Goal: Task Accomplishment & Management: Use online tool/utility

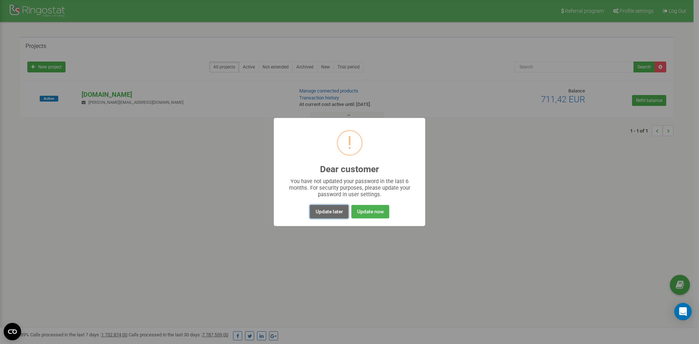
click at [328, 216] on button "Update later" at bounding box center [329, 211] width 38 height 13
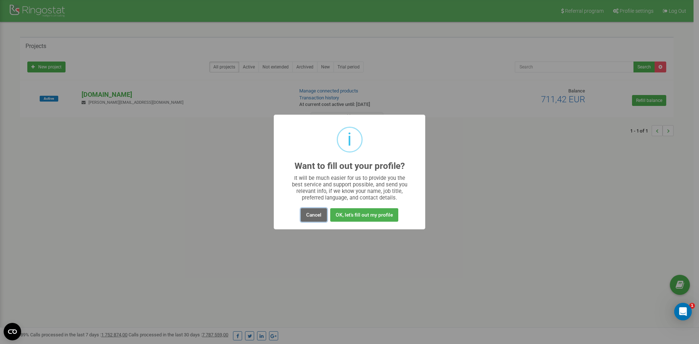
click at [317, 218] on button "Cancel" at bounding box center [314, 214] width 26 height 13
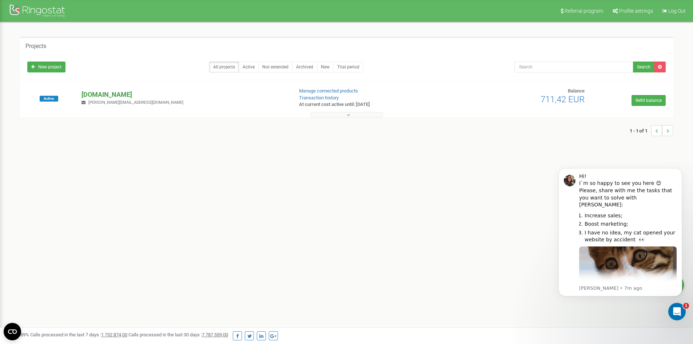
click at [109, 93] on p "[DOMAIN_NAME]" at bounding box center [185, 94] width 206 height 9
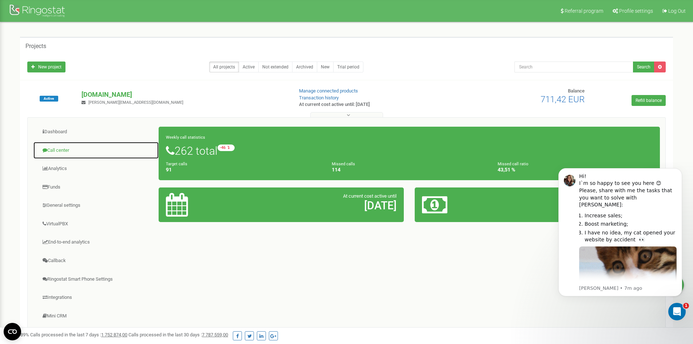
click at [65, 148] on link "Call center" at bounding box center [96, 151] width 126 height 18
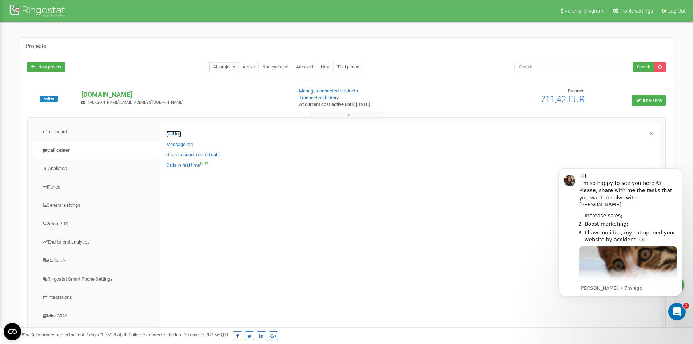
click at [170, 133] on link "Call log" at bounding box center [173, 134] width 15 height 7
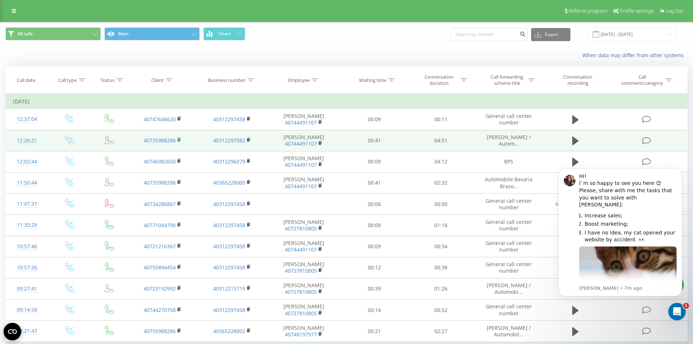
click at [179, 141] on rect at bounding box center [179, 139] width 2 height 3
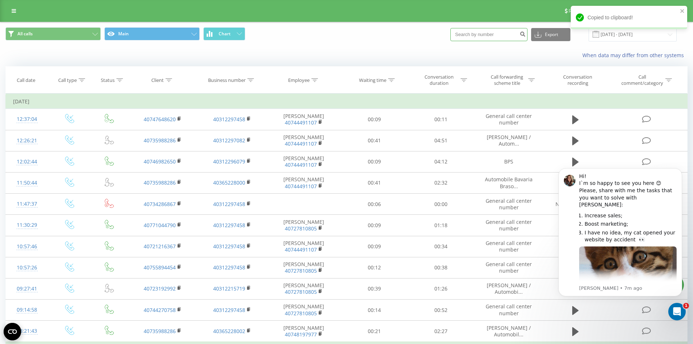
click at [494, 37] on input at bounding box center [489, 34] width 77 height 13
paste input "40735988286"
type input "40735988286"
click at [552, 39] on button "Export" at bounding box center [550, 34] width 39 height 13
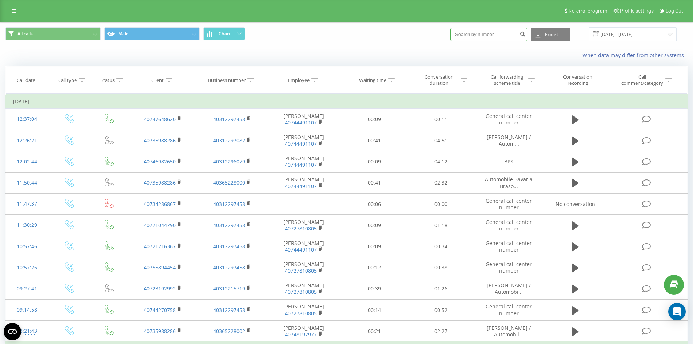
click at [493, 37] on input at bounding box center [489, 34] width 77 height 13
paste input "40735988286"
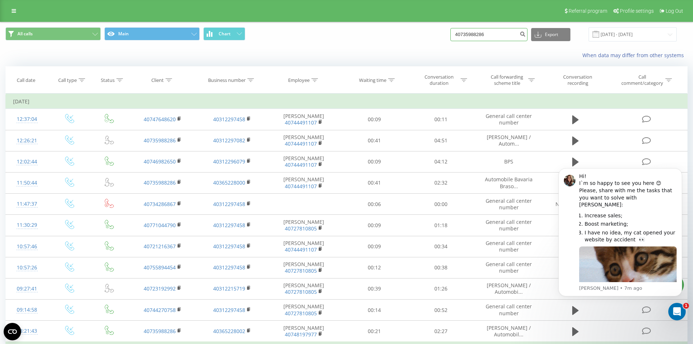
type input "40735988286"
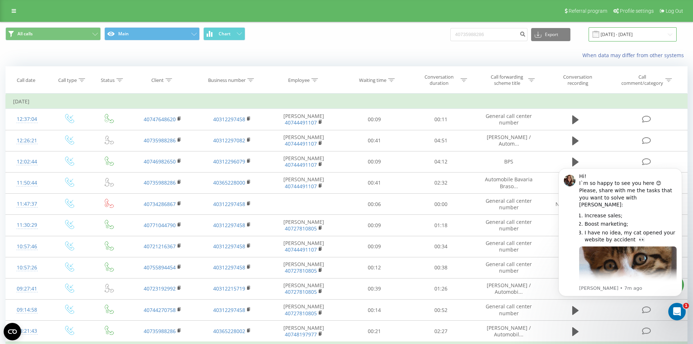
click at [616, 33] on input "[DATE] - [DATE]" at bounding box center [633, 34] width 88 height 14
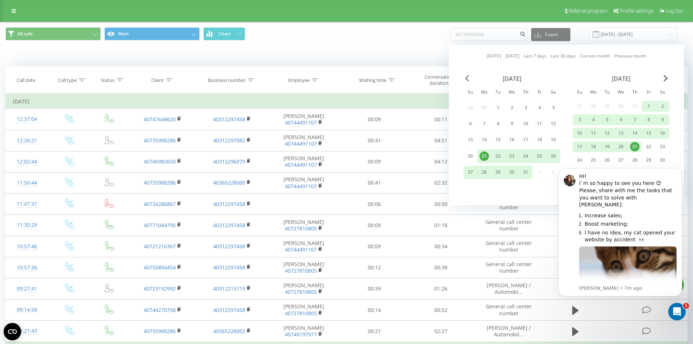
click at [467, 76] on span "Previous Month" at bounding box center [467, 78] width 4 height 7
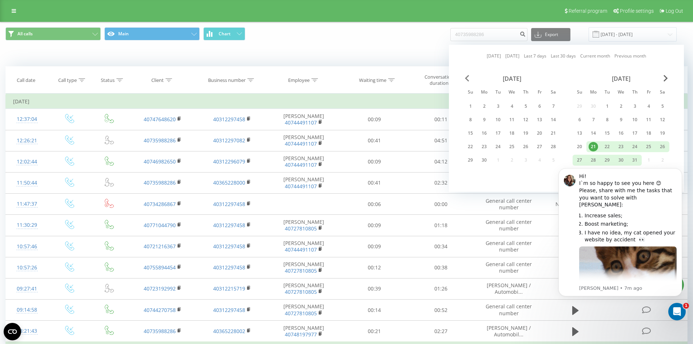
click at [467, 76] on span "Previous Month" at bounding box center [467, 78] width 4 height 7
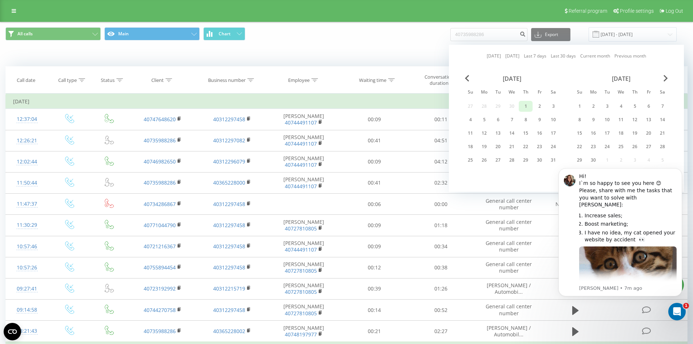
click at [528, 105] on div "1" at bounding box center [525, 106] width 9 height 9
click at [666, 78] on span "Next Month" at bounding box center [666, 78] width 4 height 7
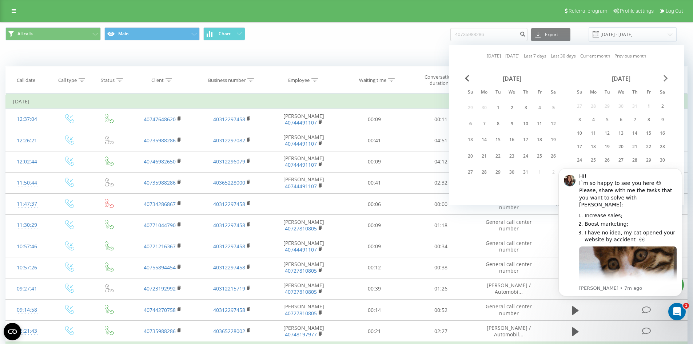
click at [666, 78] on span "Next Month" at bounding box center [666, 78] width 4 height 7
click at [463, 79] on div "Today Yesterday Last 7 days Last 30 days Current month Previous month October 2…" at bounding box center [566, 125] width 235 height 160
click at [464, 78] on div "October 2025" at bounding box center [512, 78] width 97 height 7
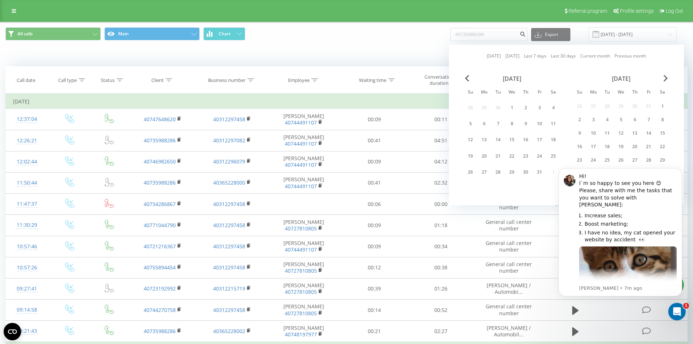
click at [465, 78] on div "October 2025" at bounding box center [512, 78] width 97 height 7
click at [467, 78] on span "Previous Month" at bounding box center [467, 78] width 4 height 7
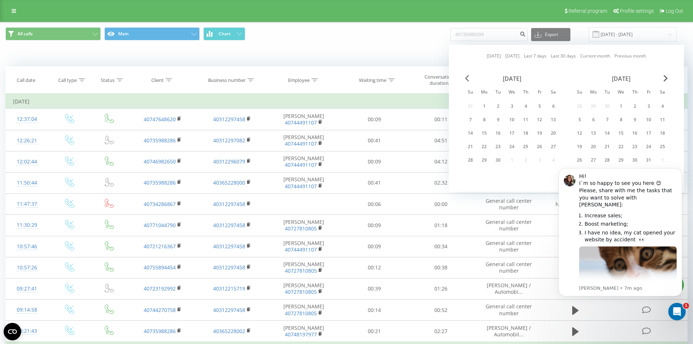
click at [467, 78] on span "Previous Month" at bounding box center [467, 78] width 4 height 7
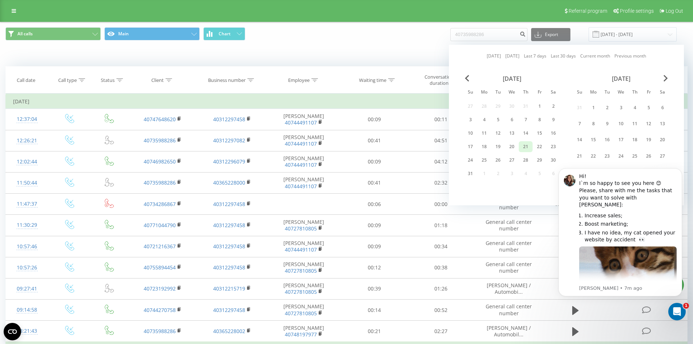
click at [526, 148] on div "21" at bounding box center [525, 146] width 9 height 9
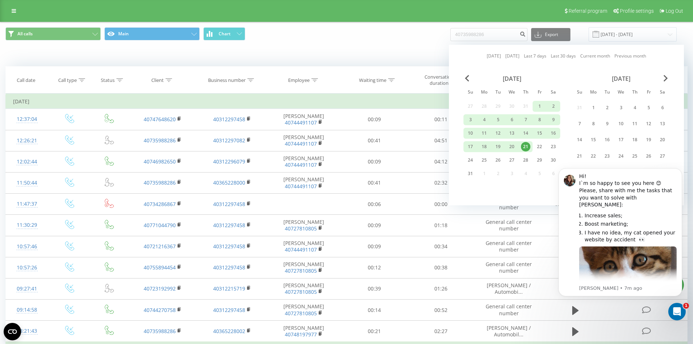
click at [384, 42] on div "All calls Main Chart 40735988286 Export .csv .xls .xlsx 21.07.2025 - 21.08.2025…" at bounding box center [346, 34] width 693 height 24
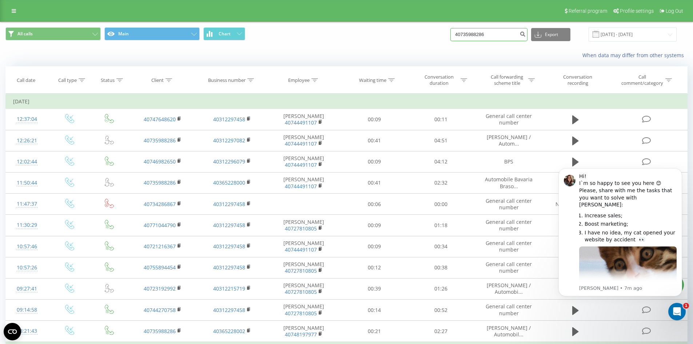
click at [503, 34] on input "40735988286" at bounding box center [489, 34] width 77 height 13
click at [526, 34] on icon "submit" at bounding box center [523, 33] width 6 height 4
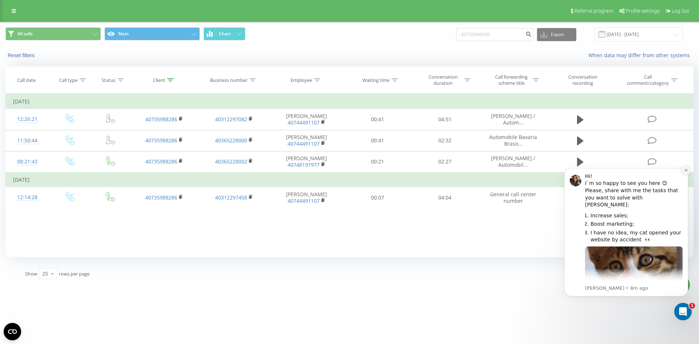
click at [685, 171] on icon "Dismiss notification" at bounding box center [685, 170] width 3 height 3
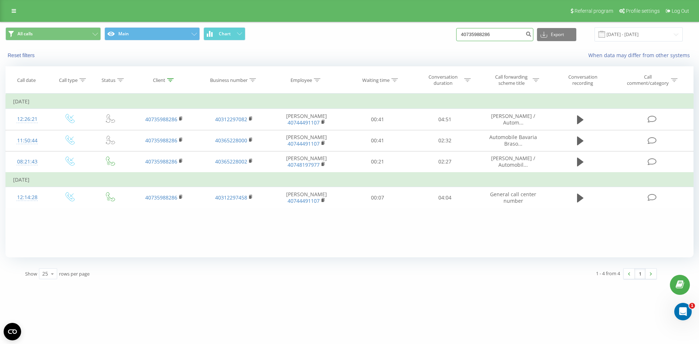
click at [523, 34] on input "40735988286" at bounding box center [494, 34] width 77 height 13
click at [439, 49] on div "Reset filters When data may differ from other systems" at bounding box center [349, 55] width 698 height 17
click at [504, 32] on input at bounding box center [494, 34] width 77 height 13
click at [531, 35] on icon "submit" at bounding box center [528, 33] width 6 height 4
